Goal: Transaction & Acquisition: Purchase product/service

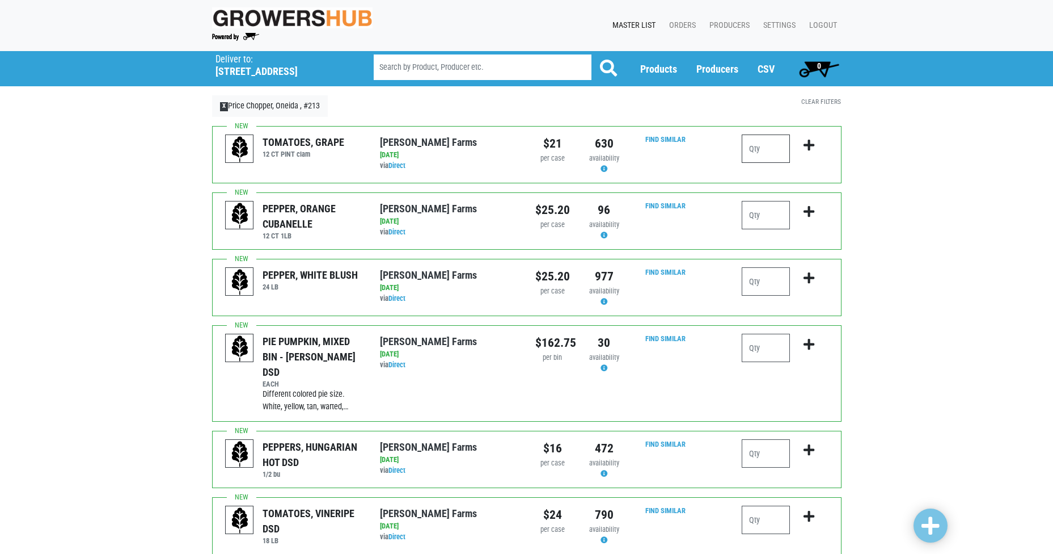
click at [771, 148] on input "number" at bounding box center [766, 148] width 48 height 28
type input "5"
click at [811, 149] on icon "submit" at bounding box center [809, 145] width 11 height 12
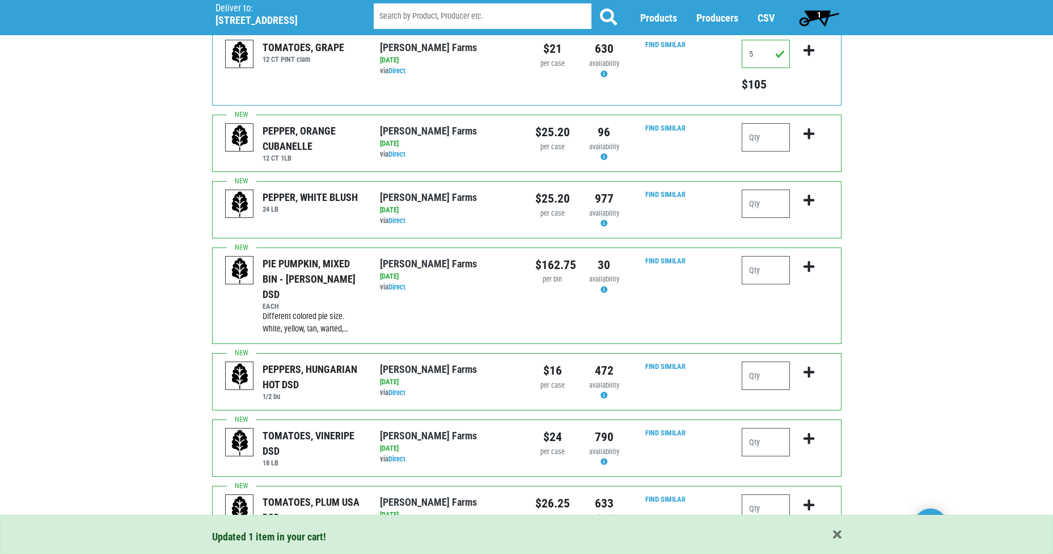
scroll to position [113, 0]
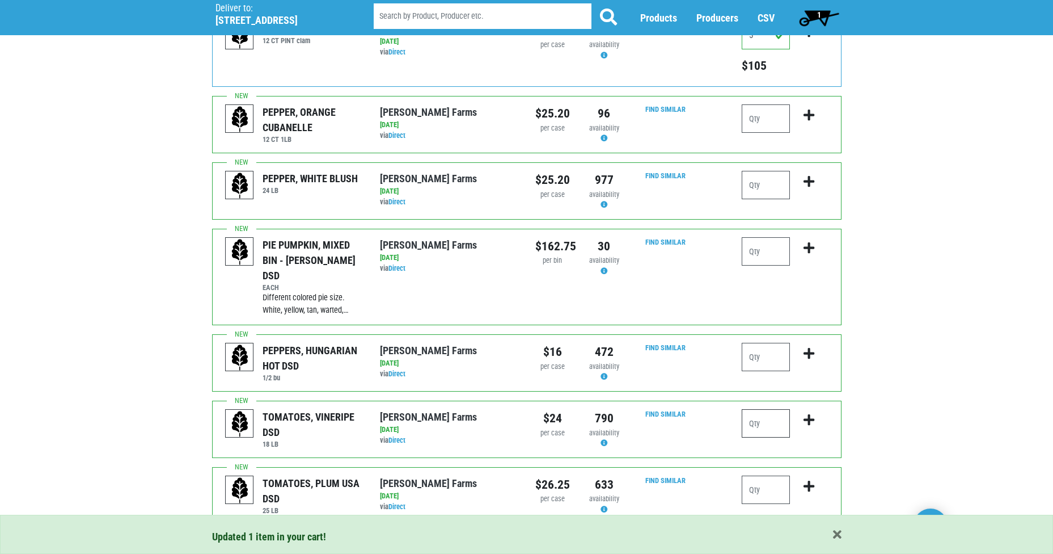
click at [758, 416] on input "number" at bounding box center [766, 423] width 48 height 28
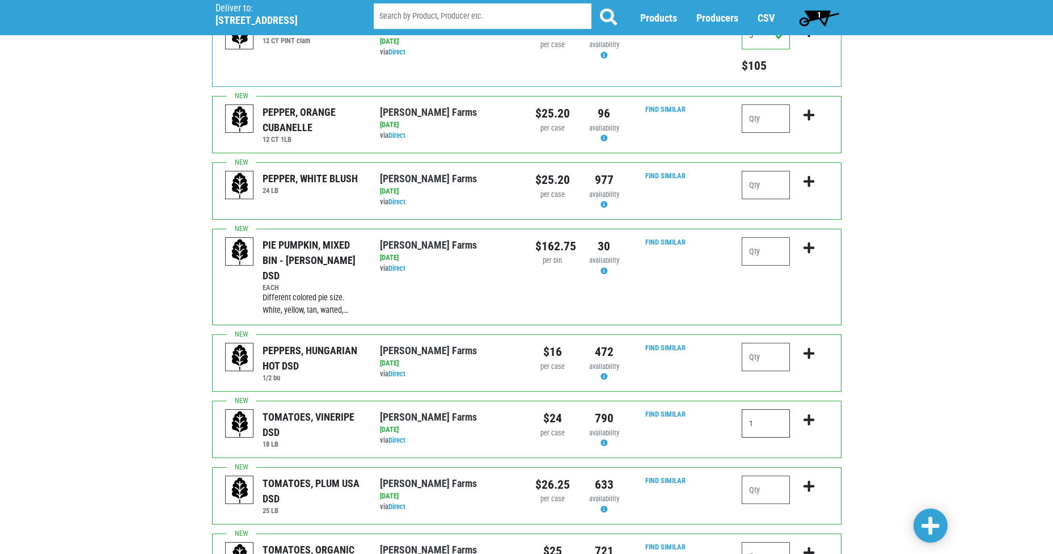
scroll to position [170, 0]
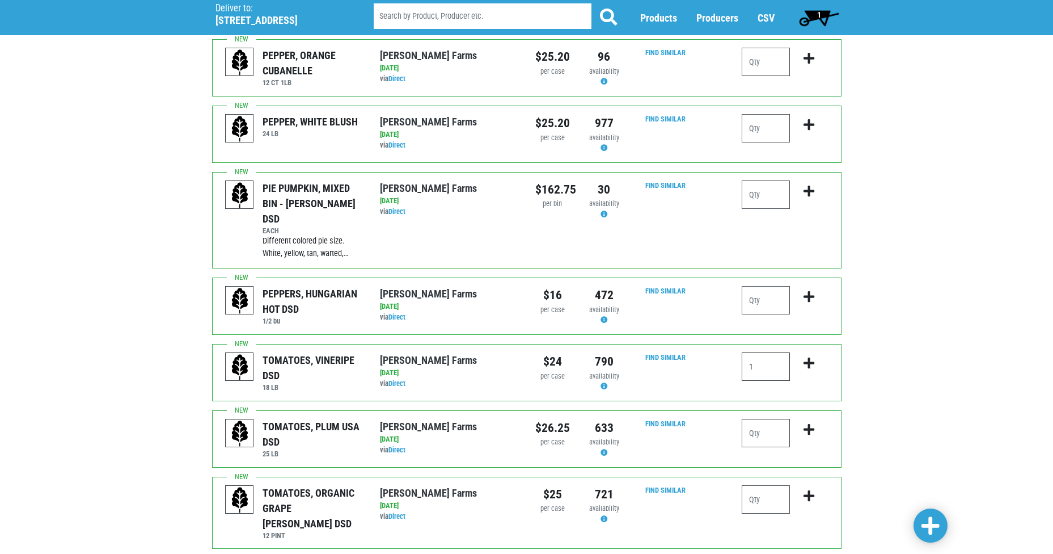
type input "1"
click at [762, 419] on input "number" at bounding box center [766, 433] width 48 height 28
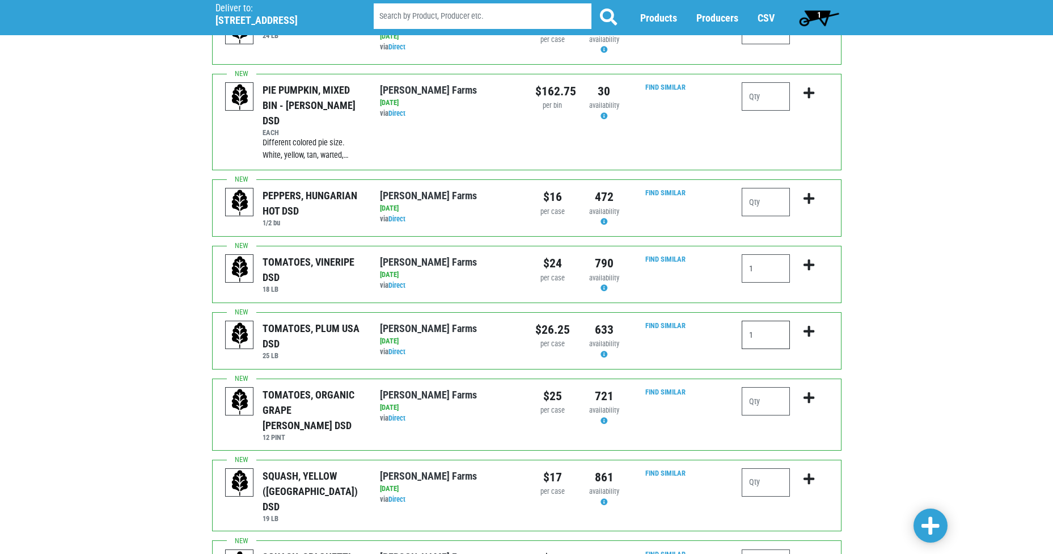
scroll to position [284, 0]
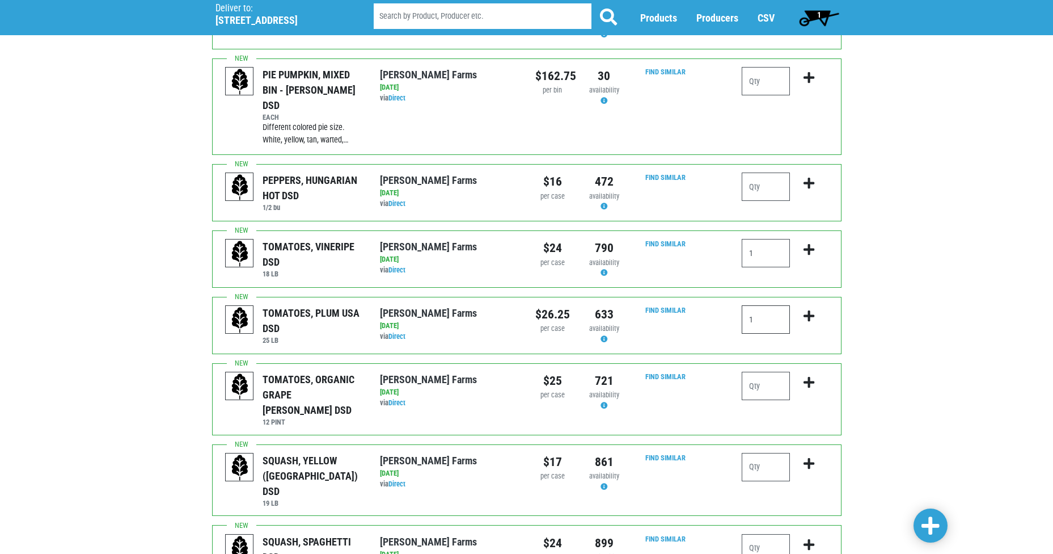
type input "1"
click at [760, 453] on input "number" at bounding box center [766, 467] width 48 height 28
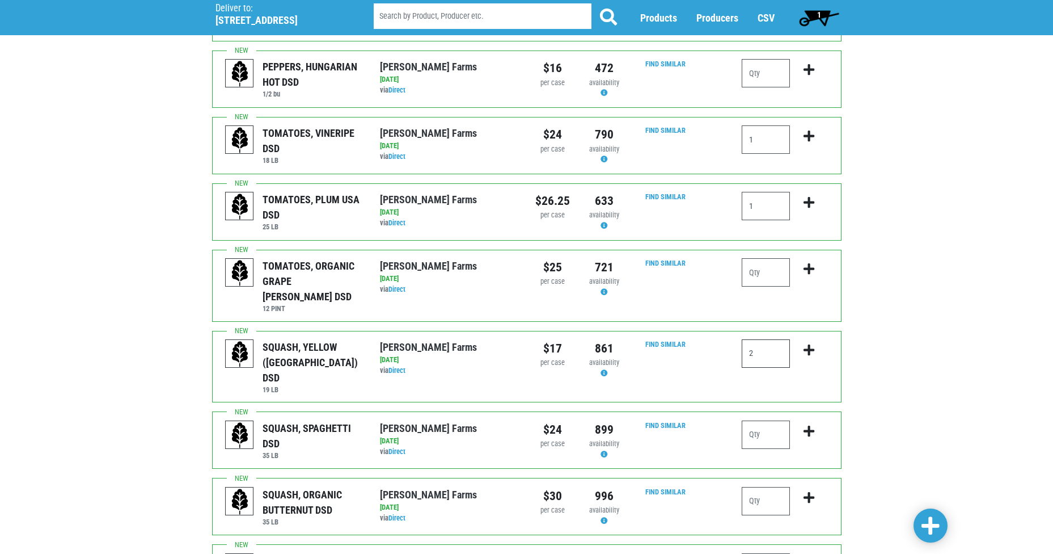
scroll to position [454, 0]
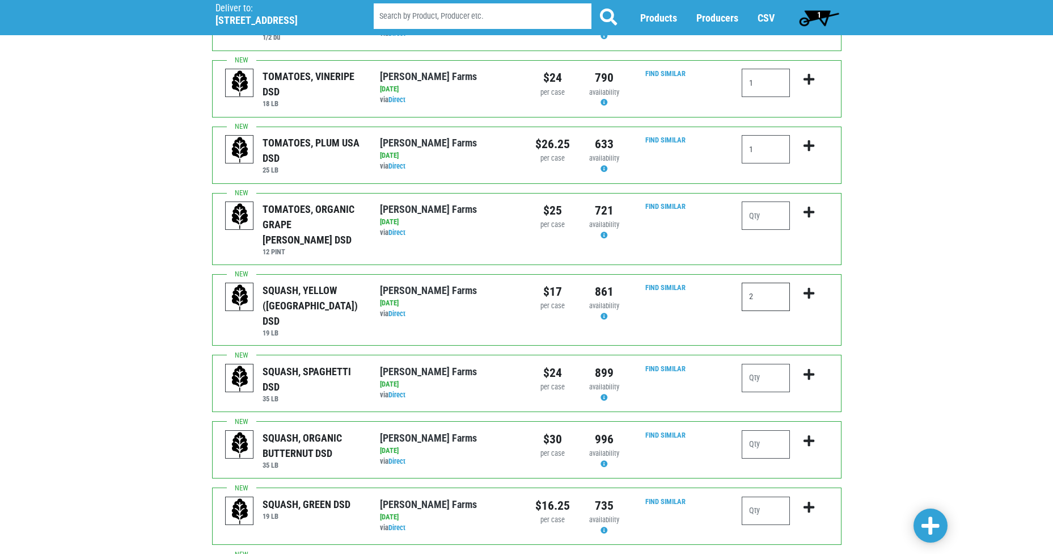
type input "2"
click at [758, 496] on input "number" at bounding box center [766, 510] width 48 height 28
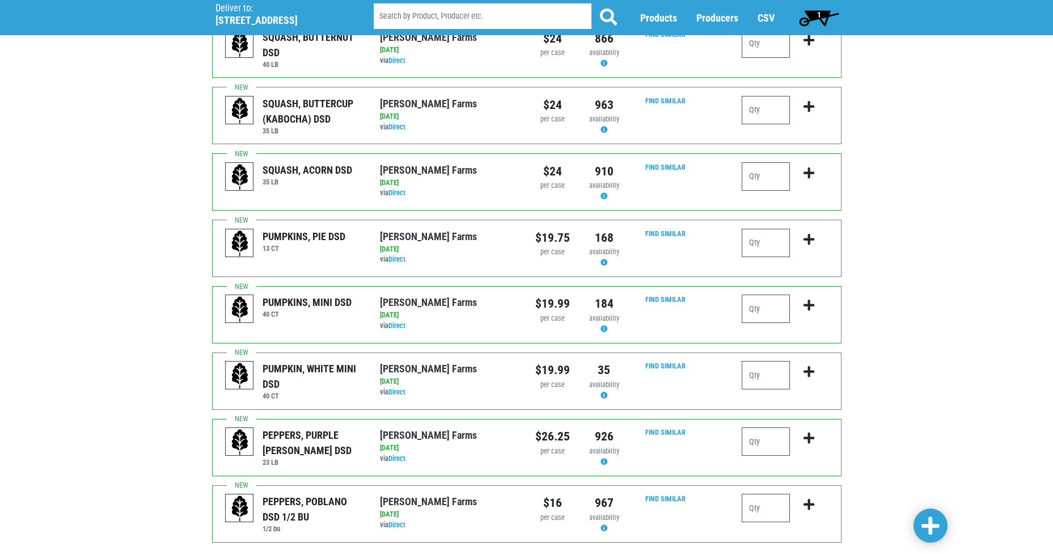
scroll to position [1003, 0]
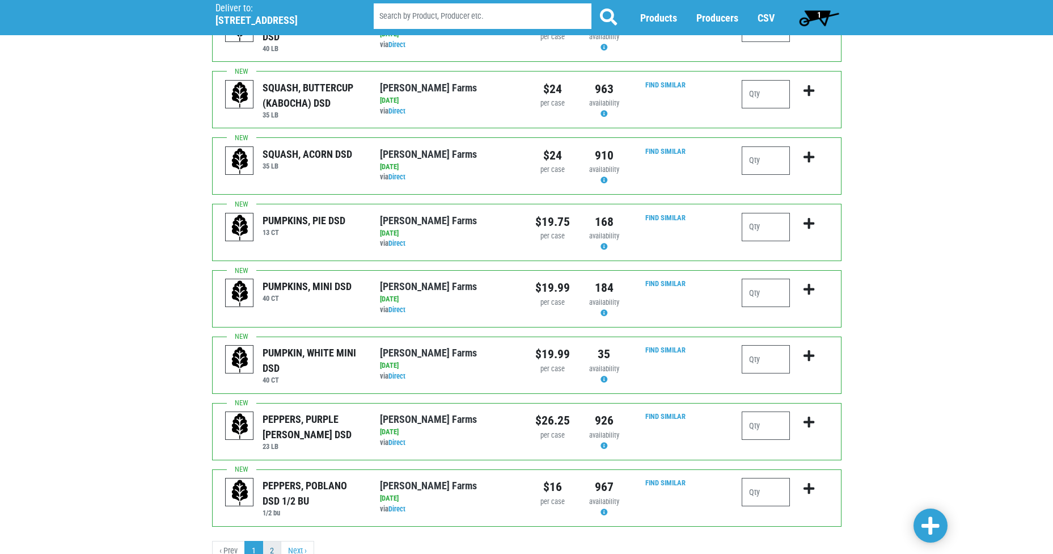
type input "4"
click at [268, 541] on link "2" at bounding box center [272, 551] width 19 height 20
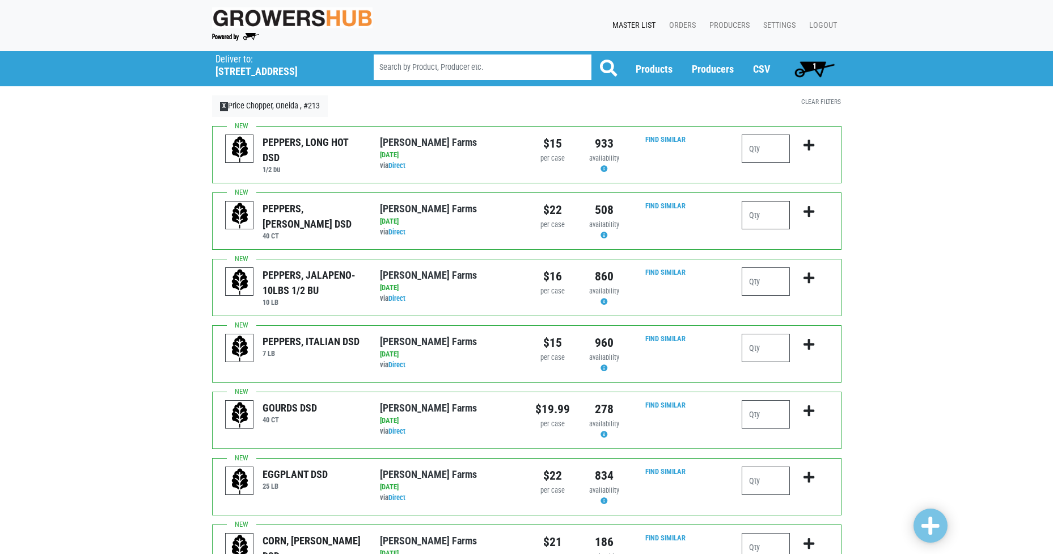
click at [769, 213] on input "number" at bounding box center [766, 215] width 48 height 28
type input "3"
click at [809, 213] on icon "submit" at bounding box center [809, 211] width 11 height 12
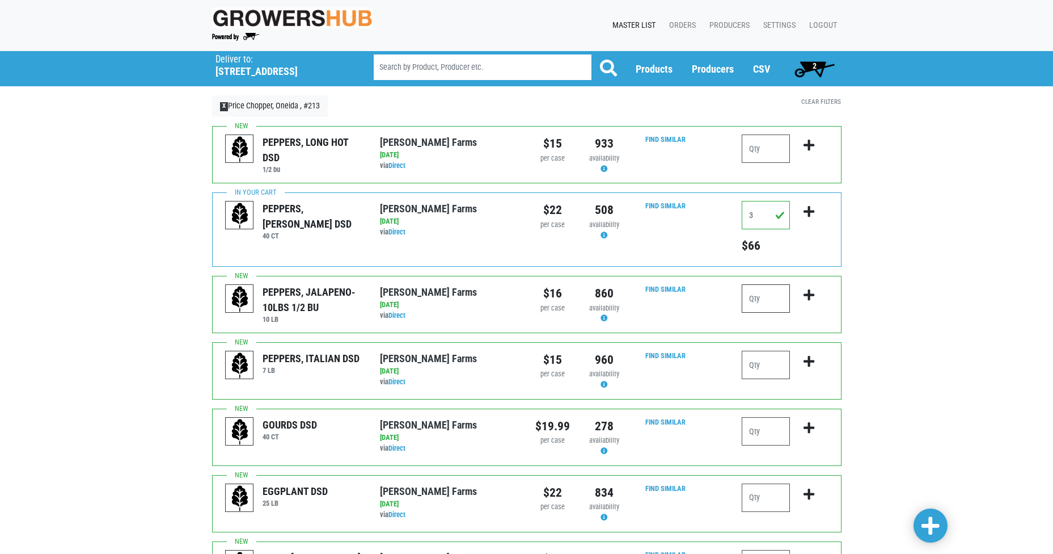
click at [762, 293] on input "number" at bounding box center [766, 298] width 48 height 28
type input "1"
click at [808, 294] on icon "submit" at bounding box center [809, 295] width 11 height 12
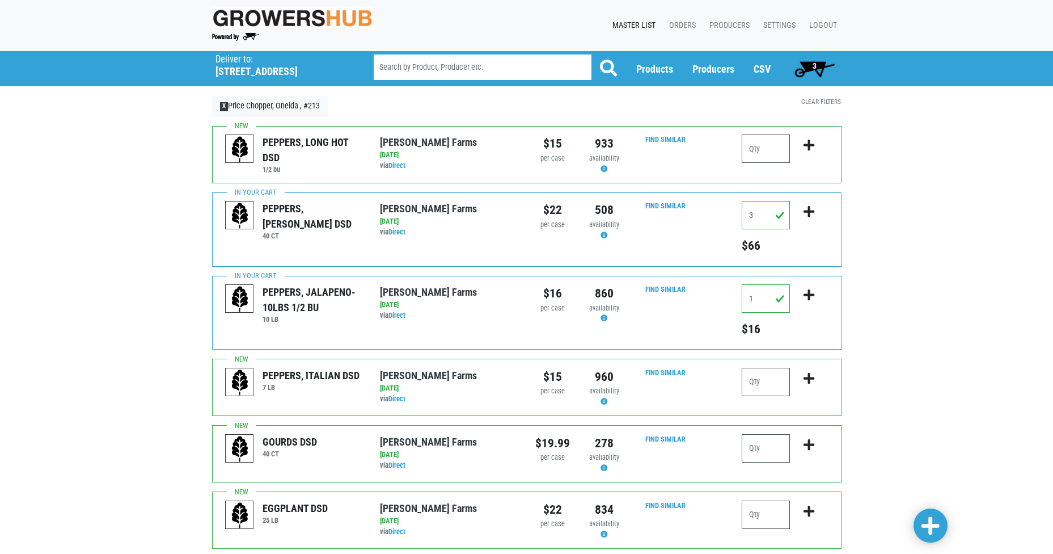
click at [814, 66] on span "3" at bounding box center [815, 65] width 4 height 9
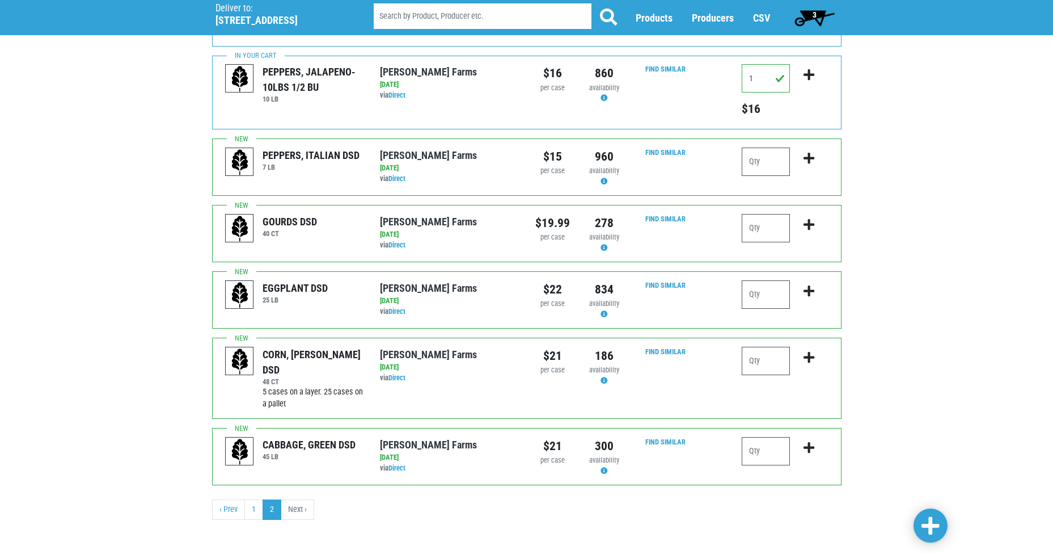
scroll to position [224, 0]
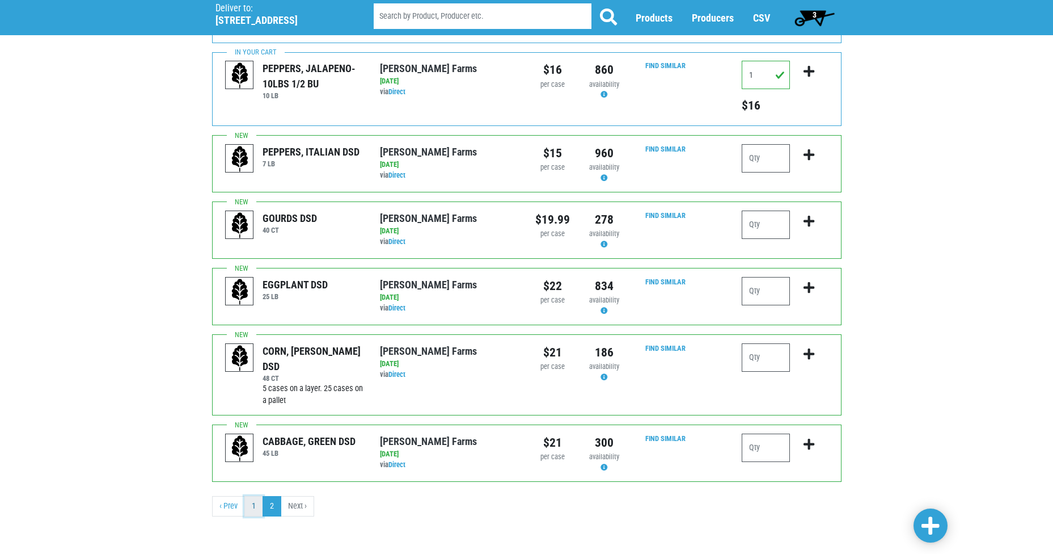
click at [254, 510] on link "1" at bounding box center [253, 506] width 19 height 20
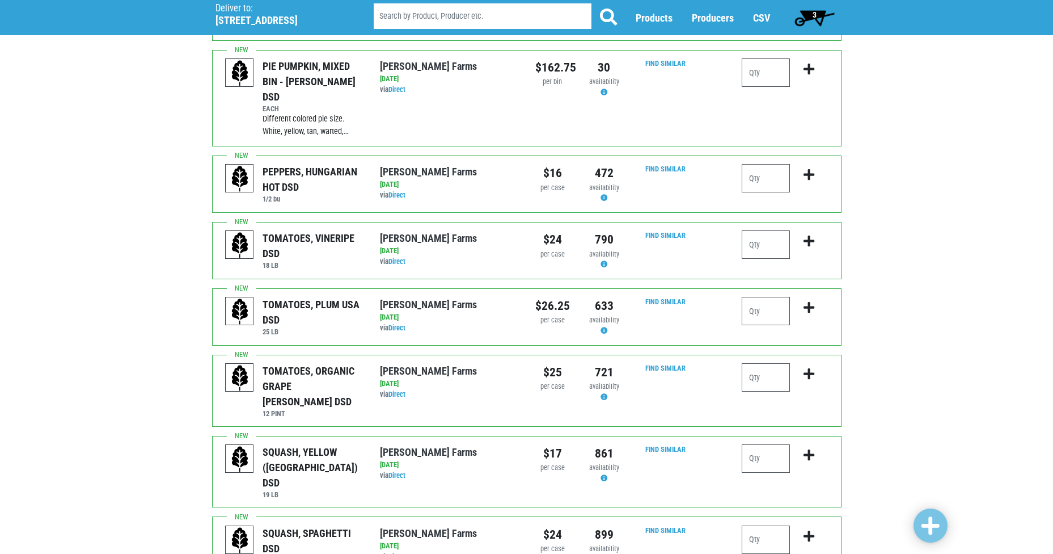
scroll to position [284, 0]
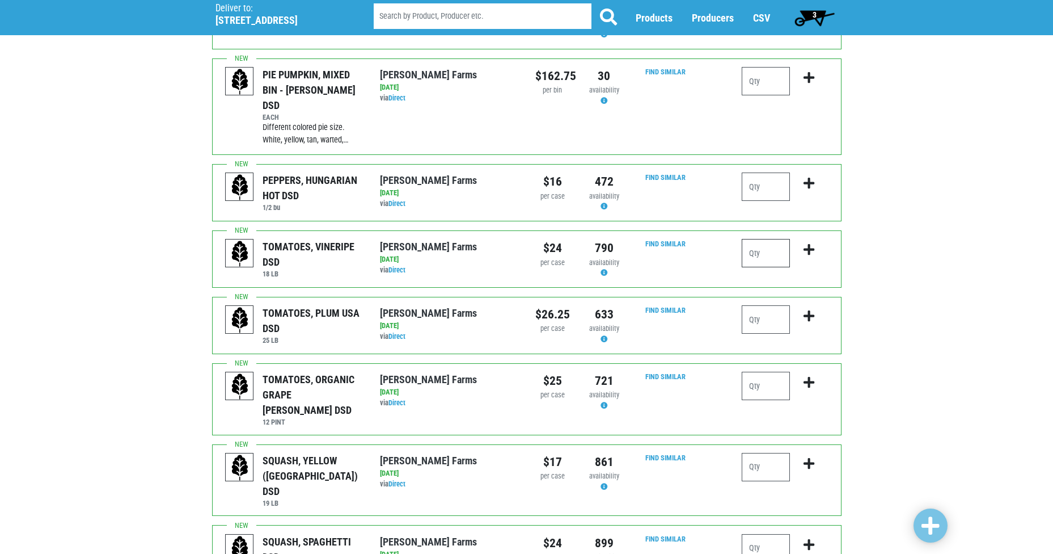
click at [762, 239] on input "number" at bounding box center [766, 253] width 48 height 28
type input "1"
click at [812, 243] on icon "submit" at bounding box center [809, 249] width 11 height 12
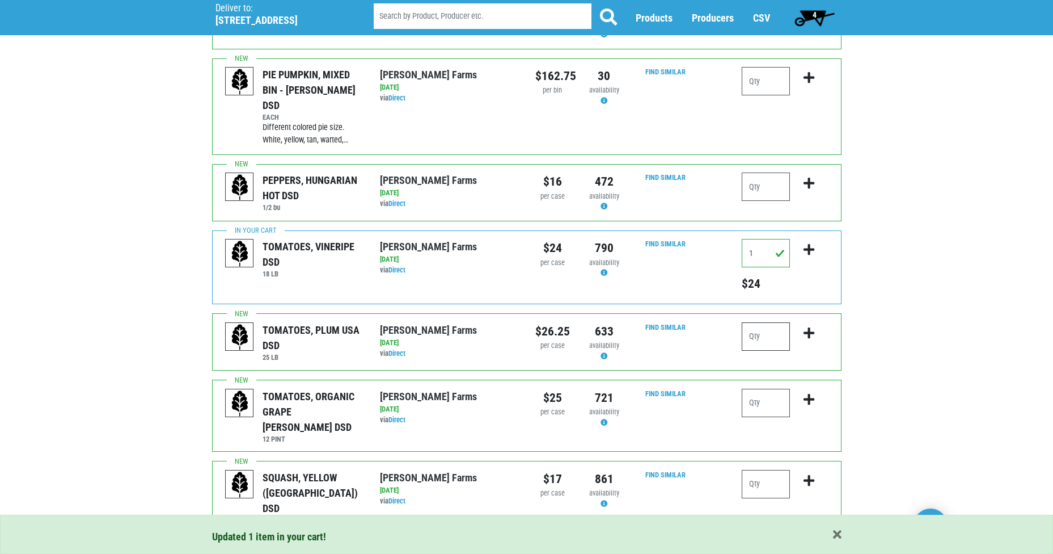
click at [765, 328] on input "number" at bounding box center [766, 336] width 48 height 28
type input "1"
click at [808, 327] on icon "submit" at bounding box center [809, 333] width 11 height 12
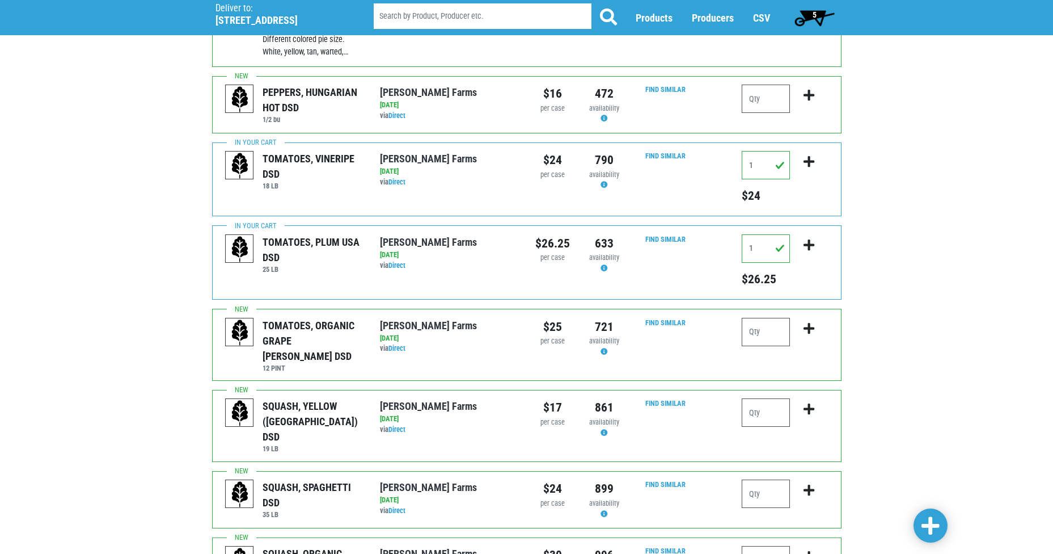
scroll to position [454, 0]
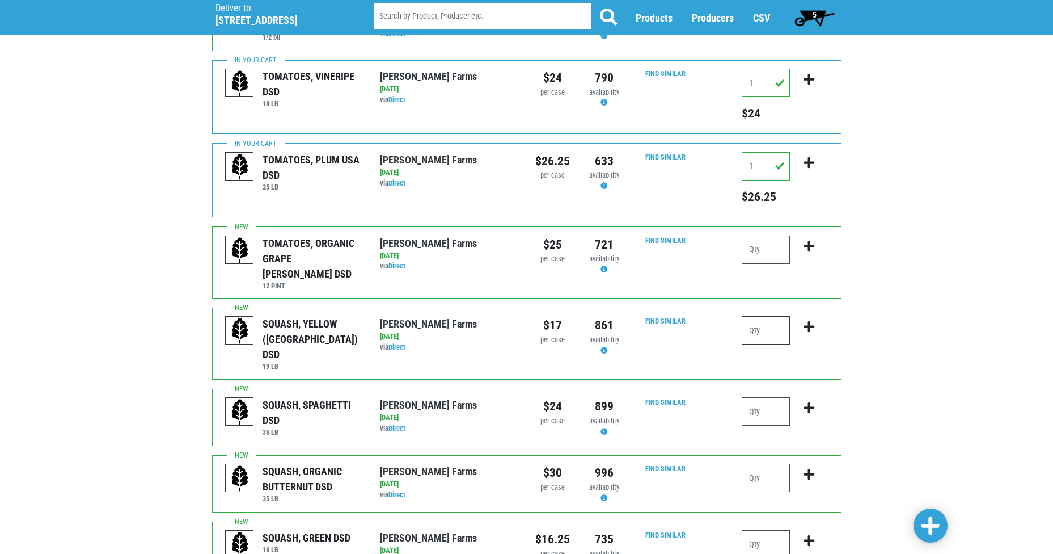
click at [781, 316] on input "number" at bounding box center [766, 330] width 48 height 28
type input "2"
click at [811, 321] on icon "submit" at bounding box center [809, 327] width 11 height 12
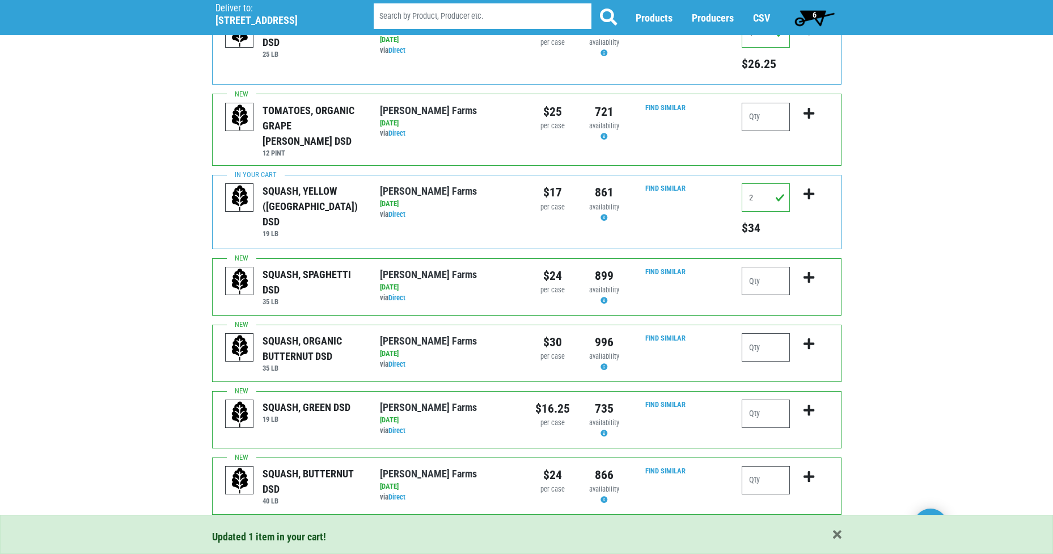
scroll to position [681, 0]
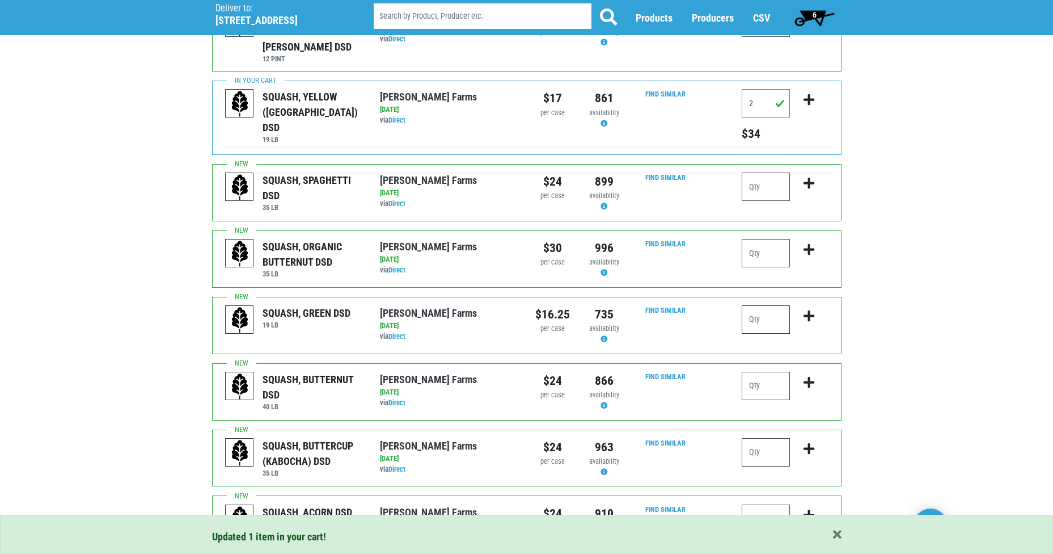
click at [760, 305] on input "number" at bounding box center [766, 319] width 48 height 28
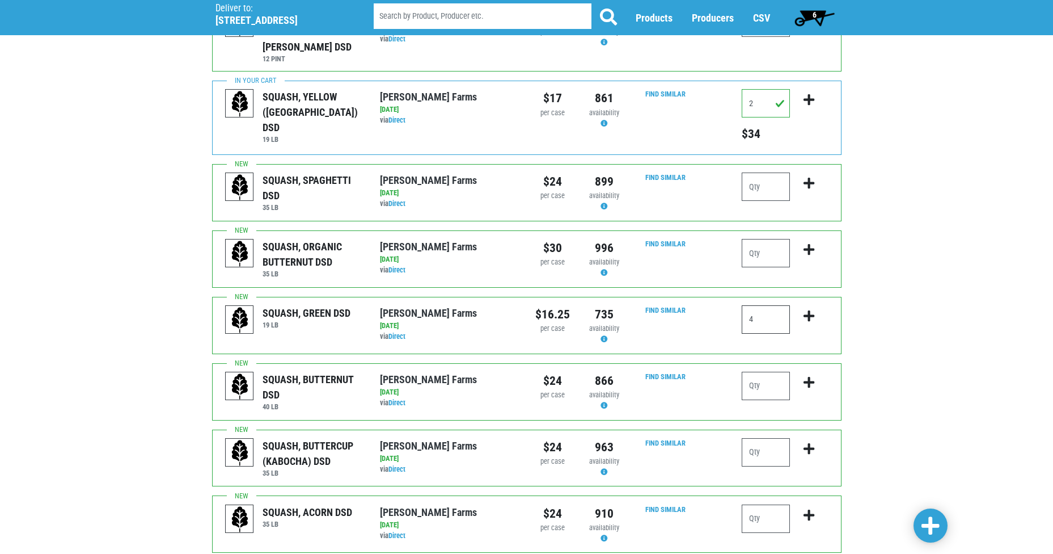
type input "4"
click at [811, 310] on icon "submit" at bounding box center [809, 316] width 11 height 12
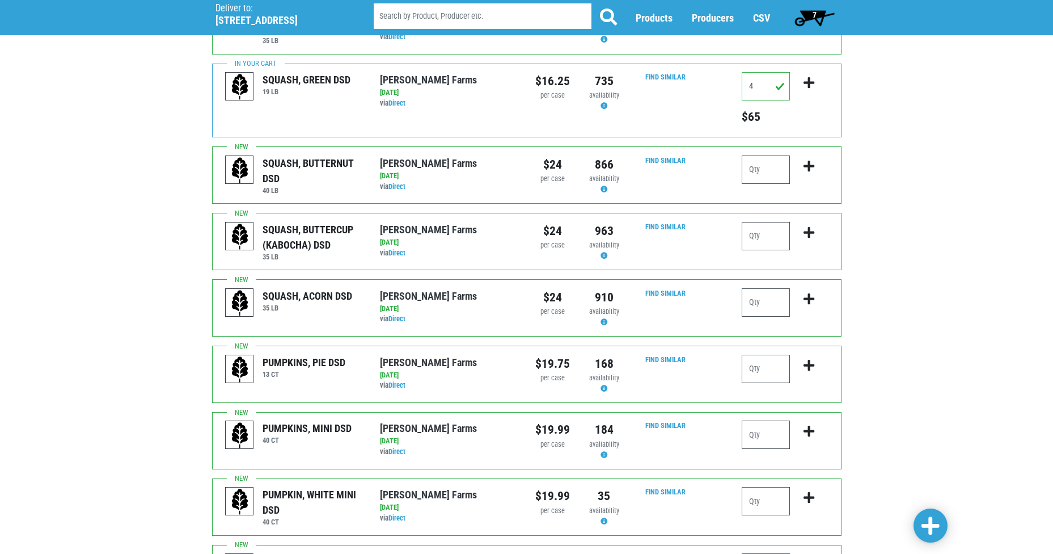
scroll to position [1070, 0]
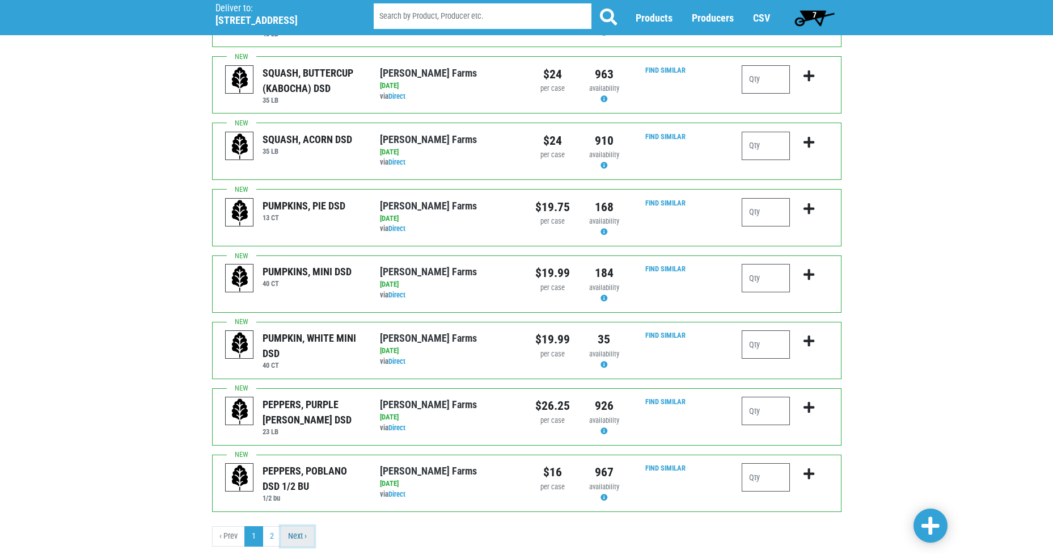
click at [291, 526] on link "Next ›" at bounding box center [297, 536] width 33 height 20
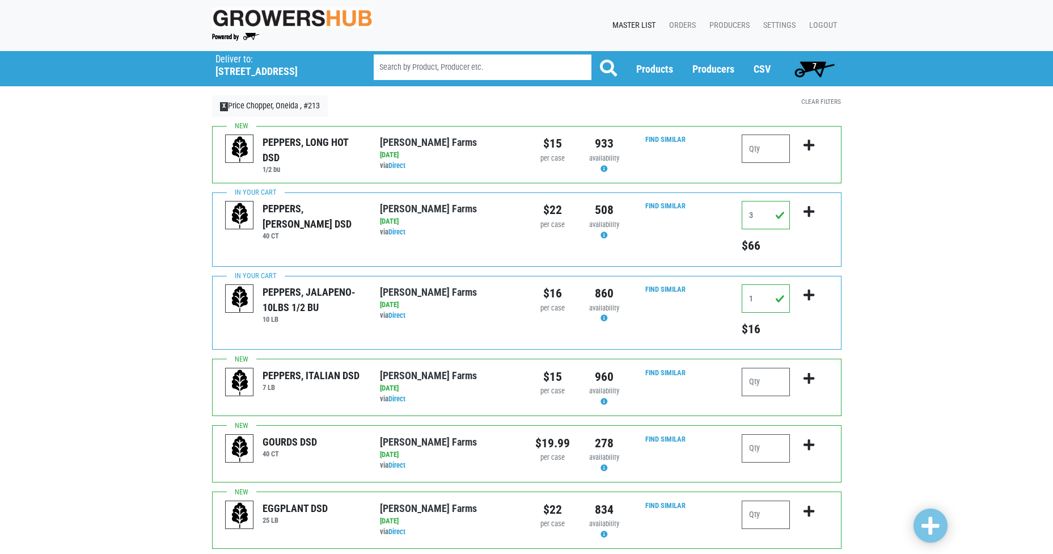
click at [811, 65] on span "7" at bounding box center [815, 68] width 50 height 23
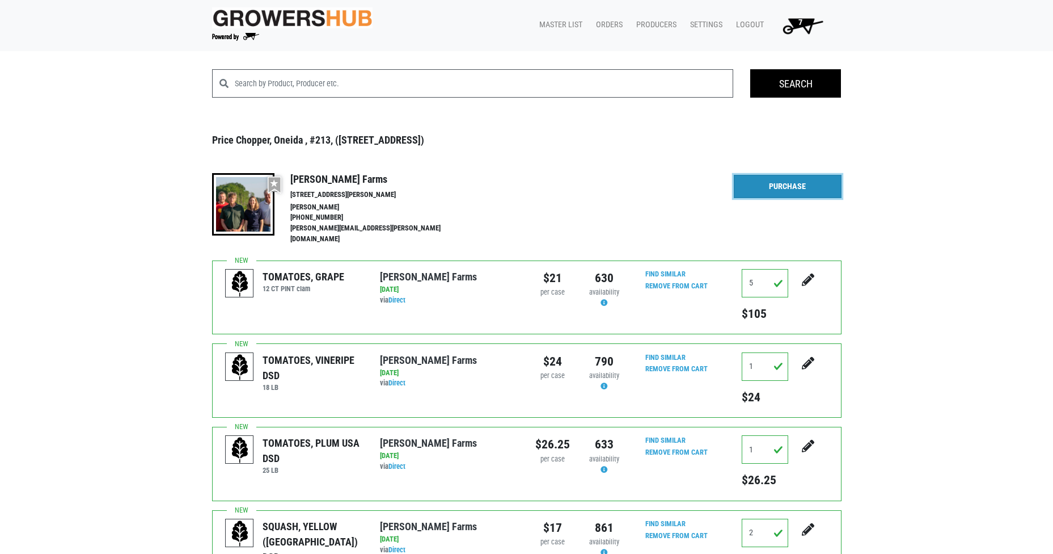
click at [781, 188] on link "Purchase" at bounding box center [788, 187] width 108 height 24
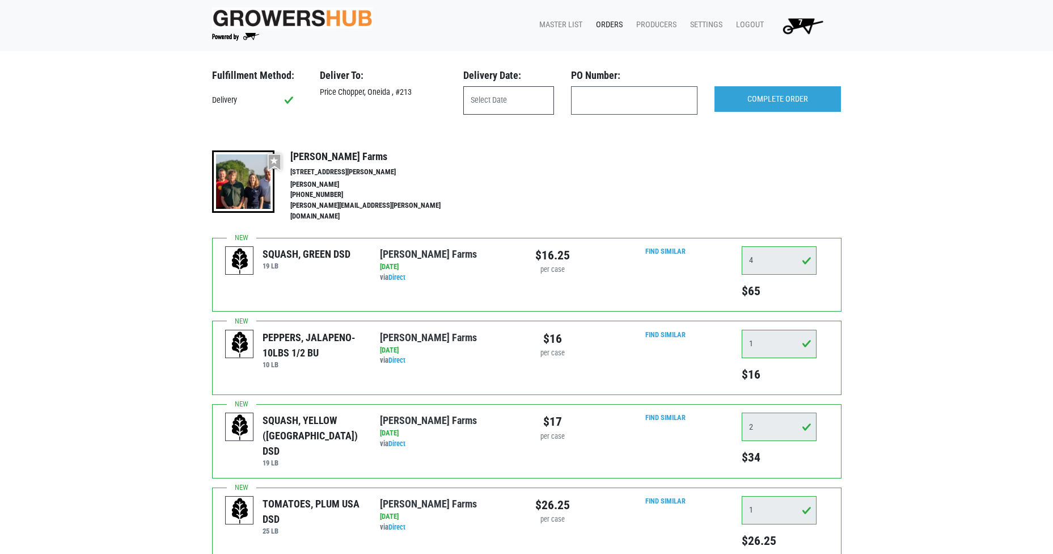
click at [519, 106] on input "text" at bounding box center [508, 100] width 91 height 28
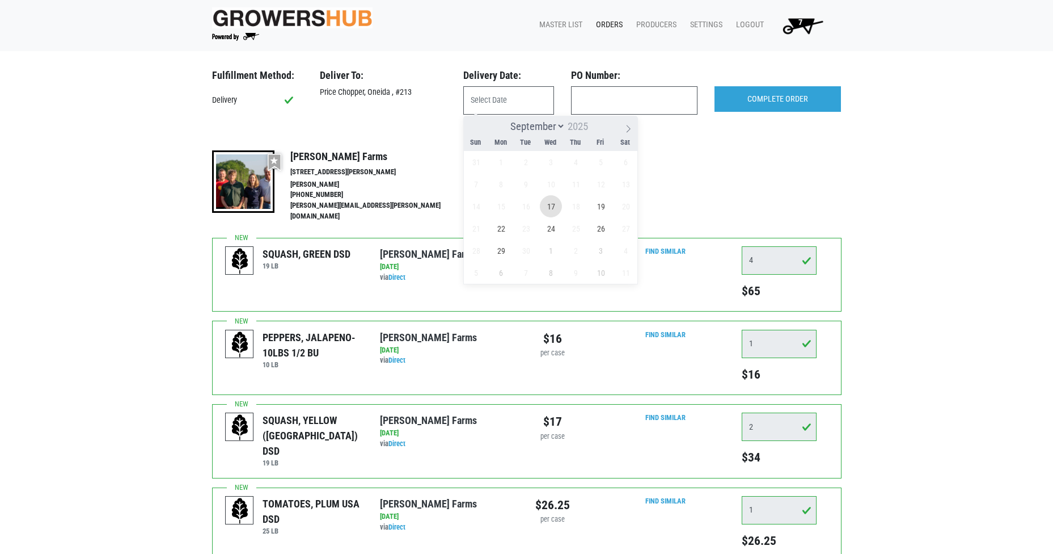
click at [551, 212] on span "17" at bounding box center [551, 206] width 22 height 22
type input "[DATE]"
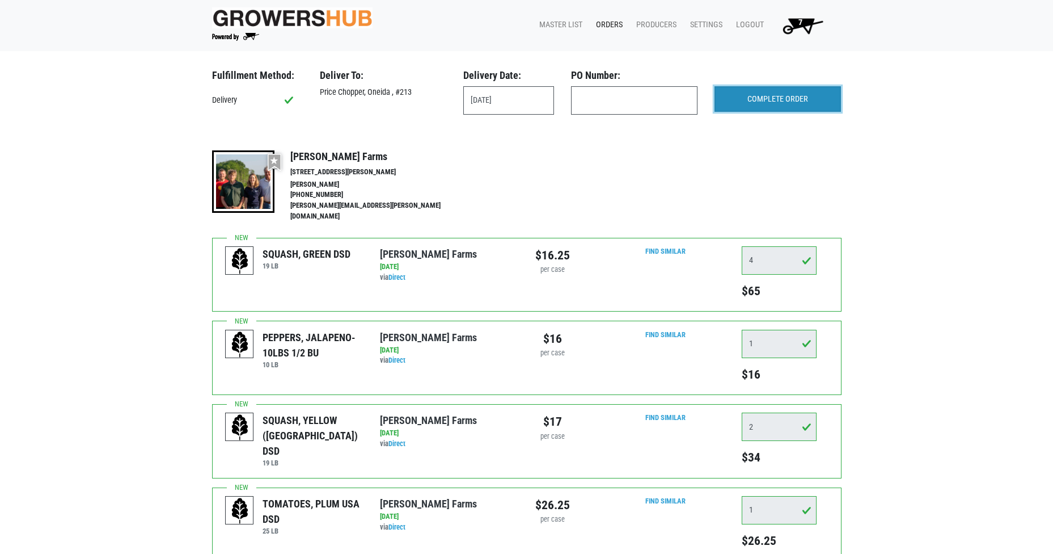
click at [738, 94] on input "COMPLETE ORDER" at bounding box center [778, 99] width 127 height 26
